Goal: Transaction & Acquisition: Purchase product/service

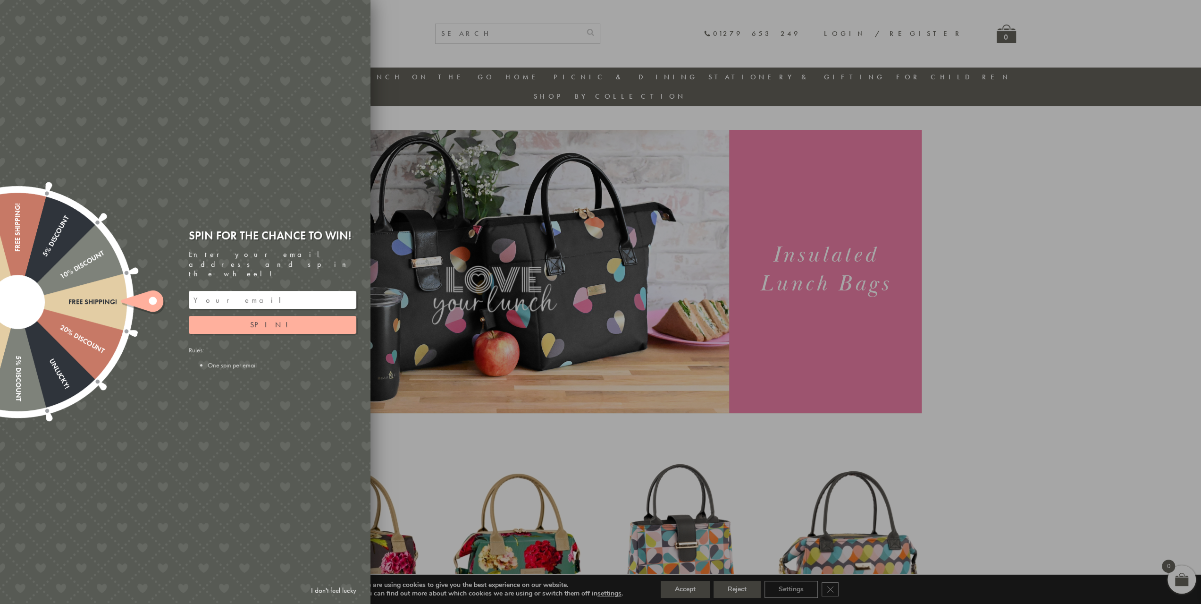
click at [476, 45] on div at bounding box center [600, 302] width 1201 height 604
click at [146, 302] on icon at bounding box center [142, 300] width 42 height 21
click at [221, 291] on input "email" at bounding box center [273, 300] width 168 height 18
type input "ashley.L.davids@gmail.com"
click at [337, 583] on link "I don't feel lucky" at bounding box center [333, 590] width 55 height 17
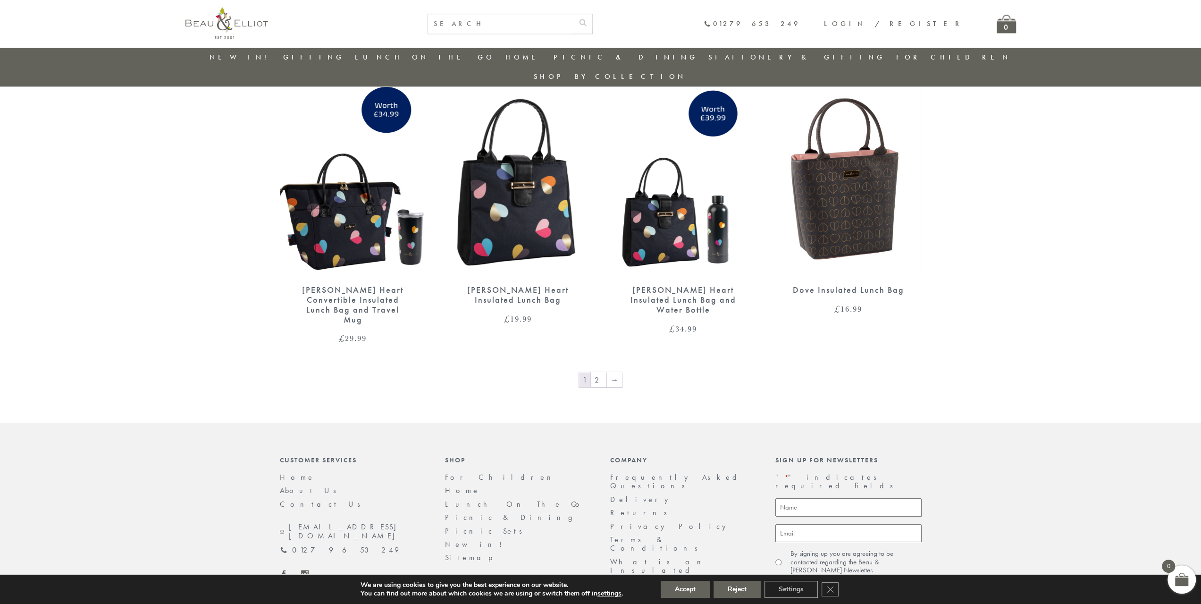
scroll to position [1491, 0]
click at [598, 372] on link "2" at bounding box center [599, 379] width 16 height 15
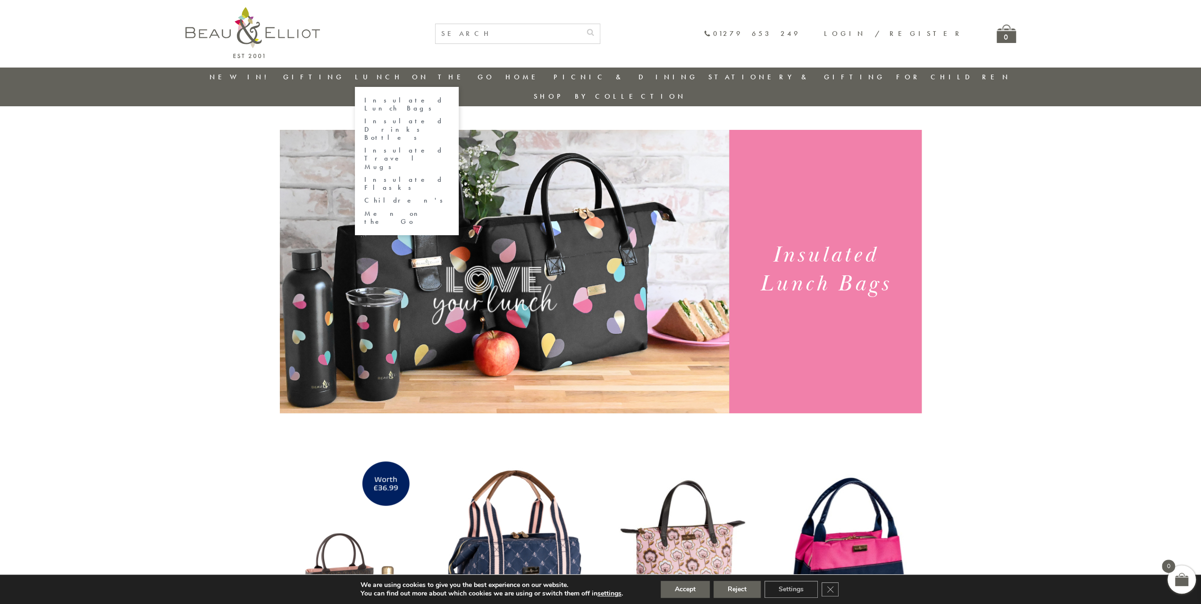
click at [430, 99] on link "Insulated Lunch Bags" at bounding box center [406, 104] width 85 height 17
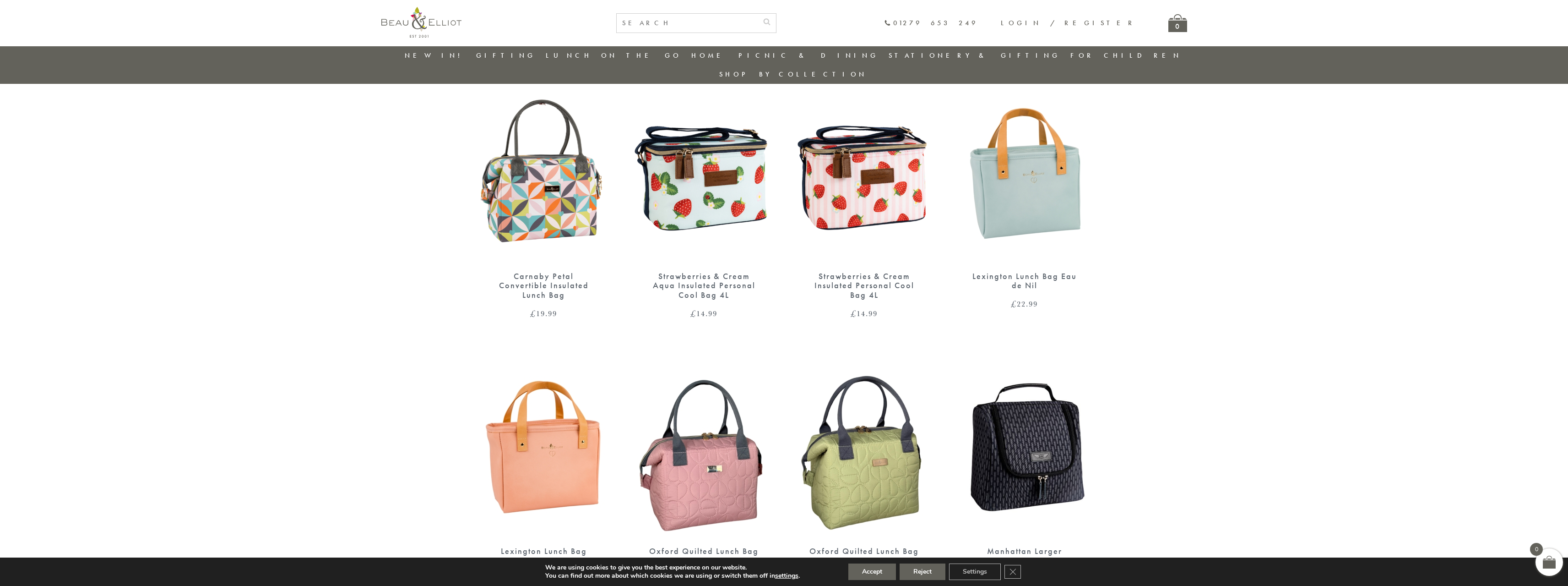
scroll to position [622, 0]
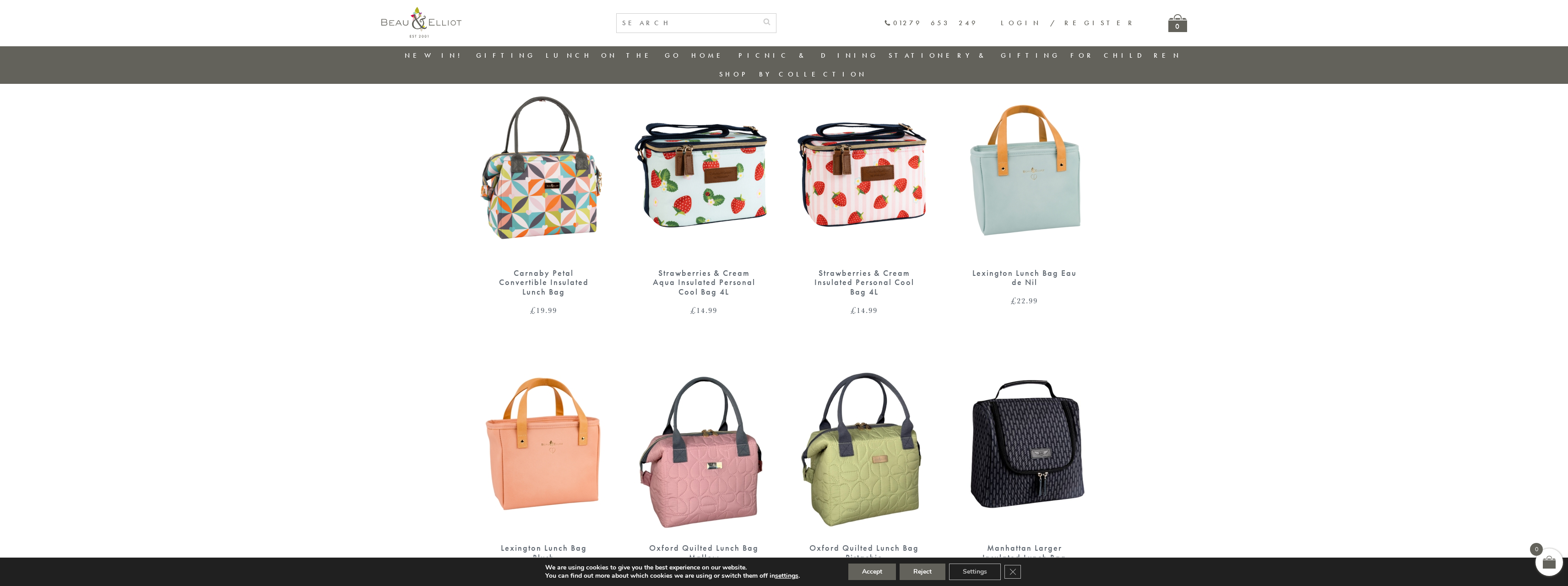
click at [557, 427] on img at bounding box center [544, 442] width 142 height 183
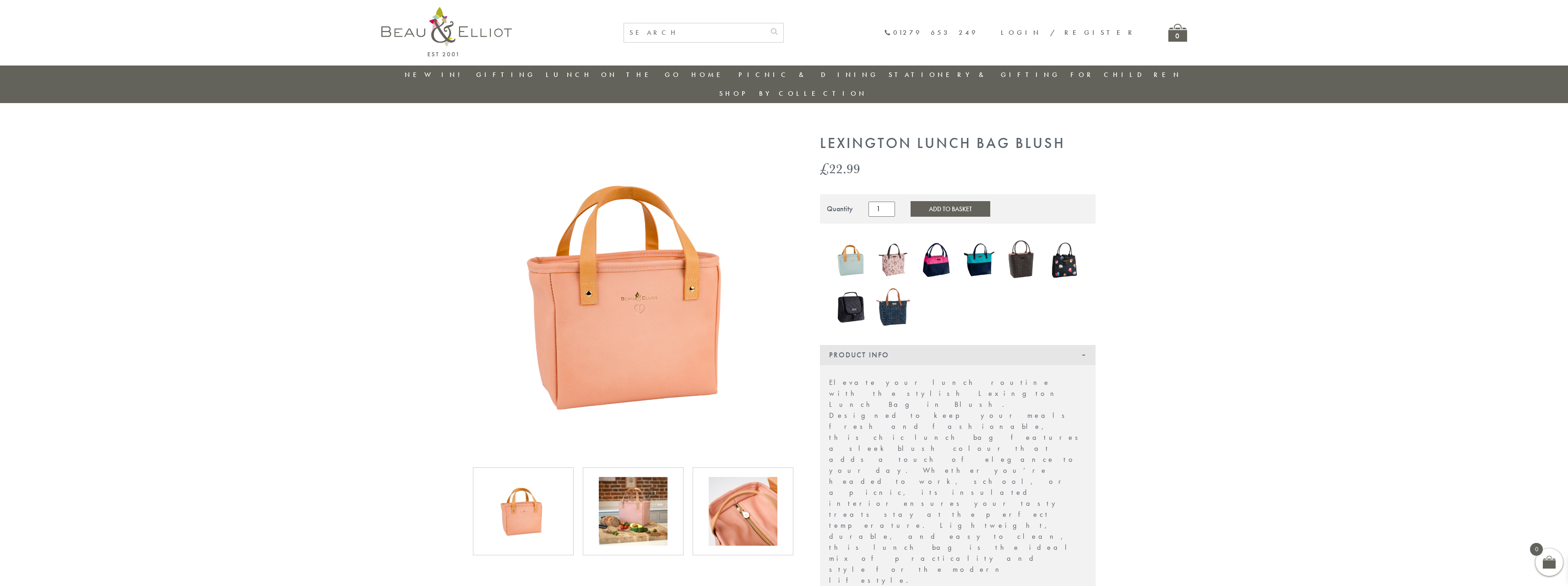
click at [656, 484] on img at bounding box center [632, 510] width 69 height 69
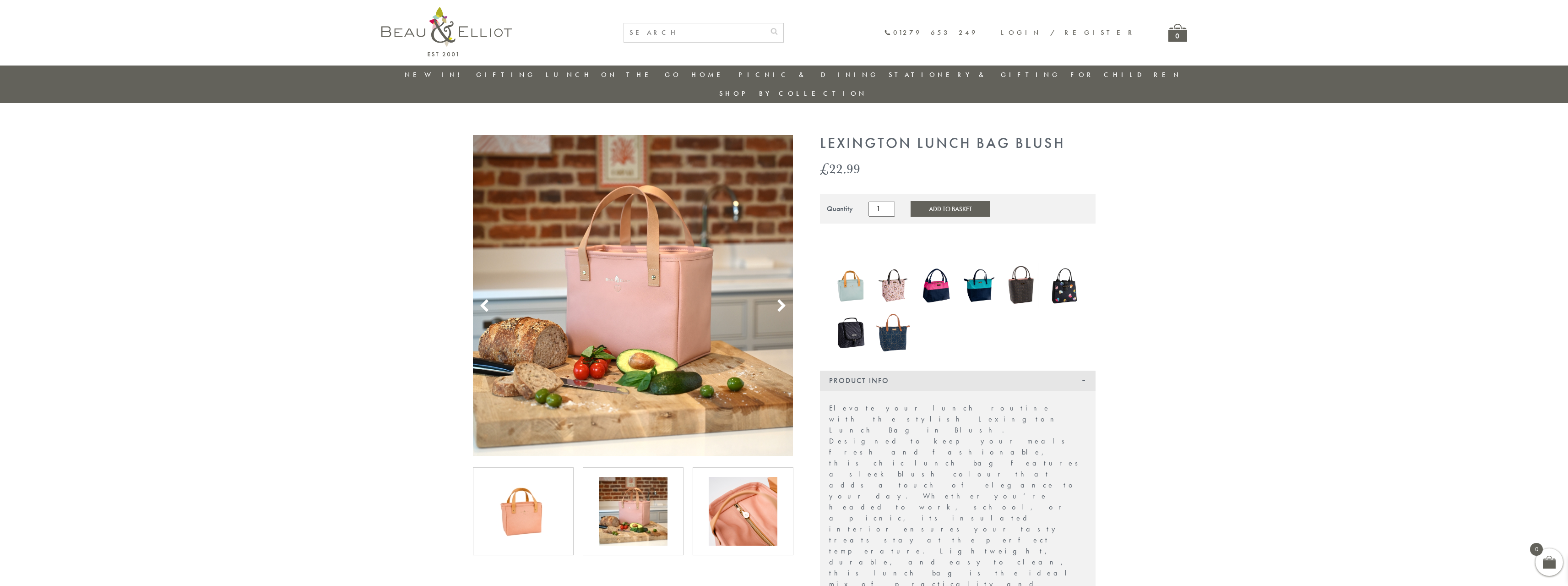
click at [730, 493] on img at bounding box center [743, 510] width 69 height 69
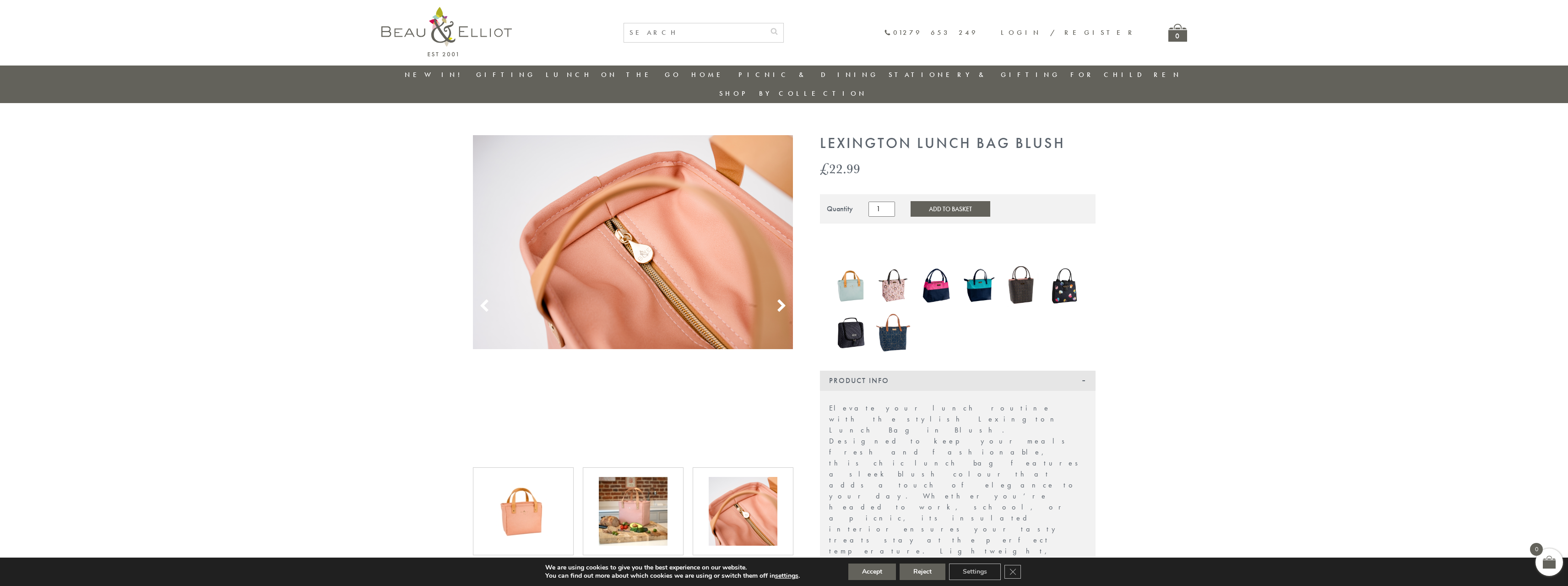
click at [645, 483] on img at bounding box center [632, 510] width 69 height 69
